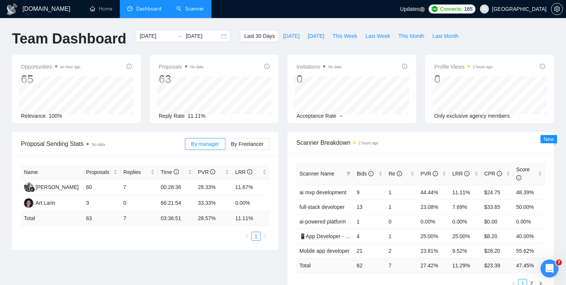
click at [195, 10] on link "Scanner" at bounding box center [190, 9] width 28 height 6
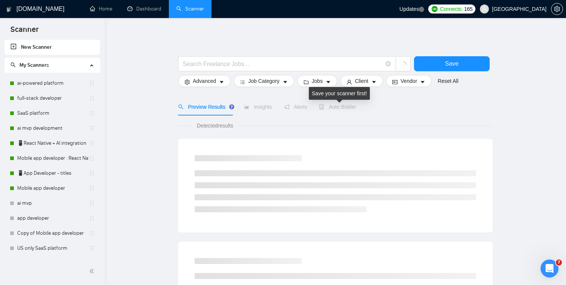
click at [347, 105] on span "Auto Bidder" at bounding box center [337, 107] width 37 height 6
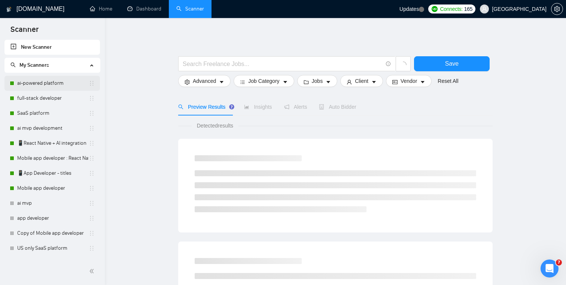
click at [49, 80] on link "ai-powered platform" at bounding box center [53, 83] width 72 height 15
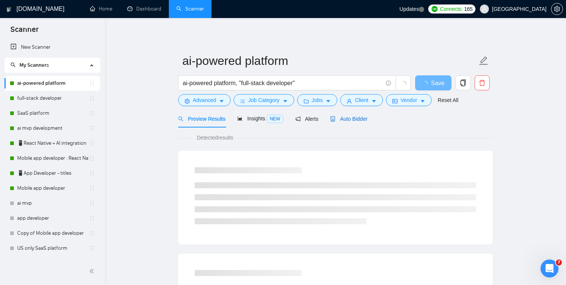
click at [356, 119] on span "Auto Bidder" at bounding box center [348, 119] width 37 height 6
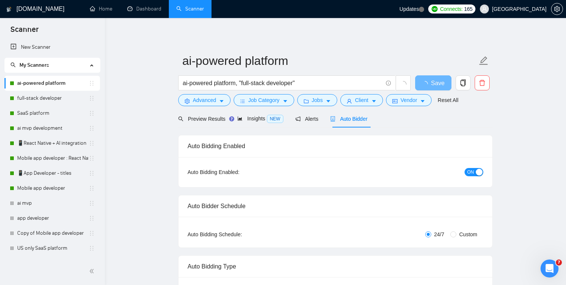
checkbox input "true"
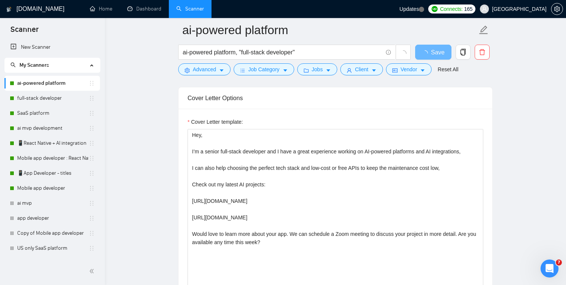
scroll to position [492, 0]
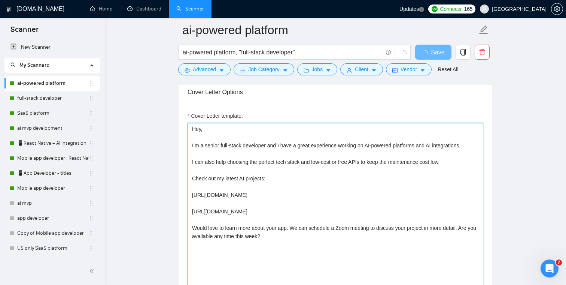
drag, startPoint x: 279, startPoint y: 238, endPoint x: 164, endPoint y: 143, distance: 148.5
